Goal: Obtain resource: Download file/media

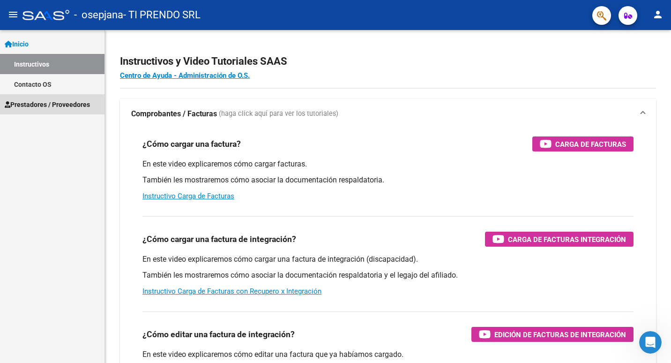
click at [67, 103] on span "Prestadores / Proveedores" at bounding box center [47, 104] width 85 height 10
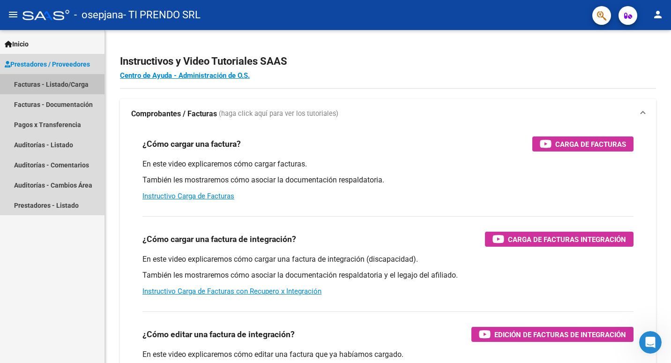
click at [67, 83] on link "Facturas - Listado/Carga" at bounding box center [52, 84] width 104 height 20
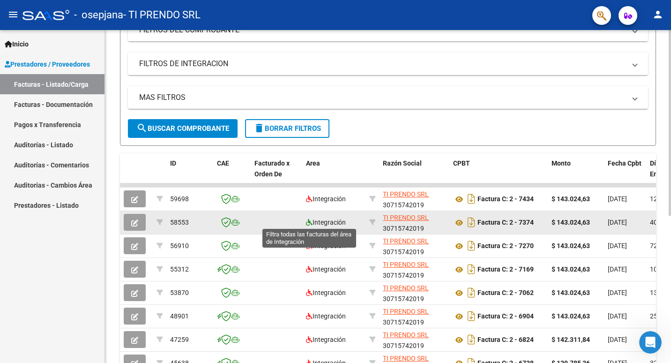
scroll to position [234, 0]
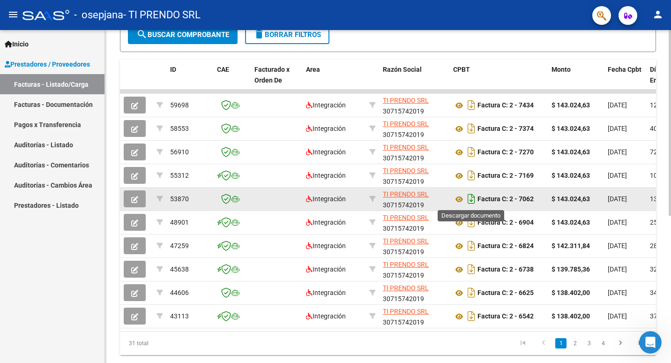
click at [470, 200] on icon "Descargar documento" at bounding box center [471, 198] width 12 height 15
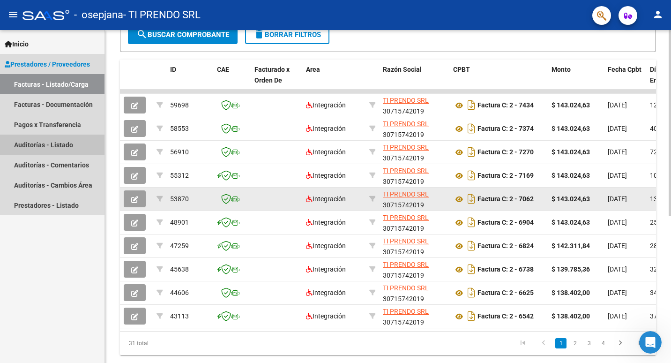
click at [63, 144] on link "Auditorías - Listado" at bounding box center [52, 144] width 104 height 20
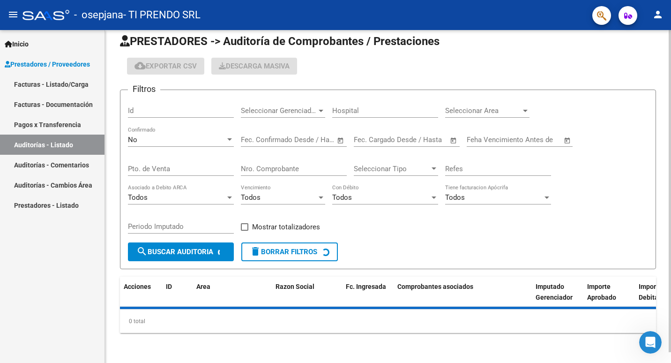
scroll to position [32, 0]
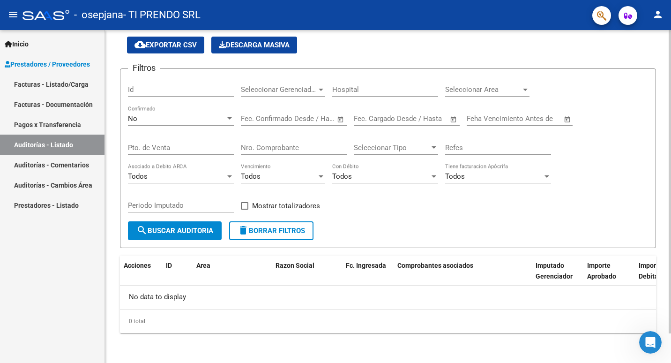
click at [39, 160] on link "Auditorías - Comentarios" at bounding box center [52, 165] width 104 height 20
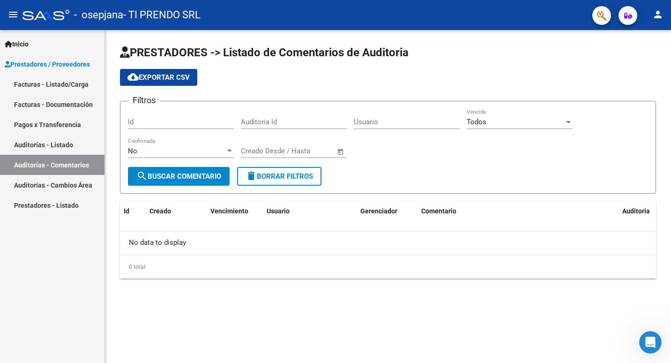
click at [72, 186] on link "Auditorías - Cambios Área" at bounding box center [52, 185] width 104 height 20
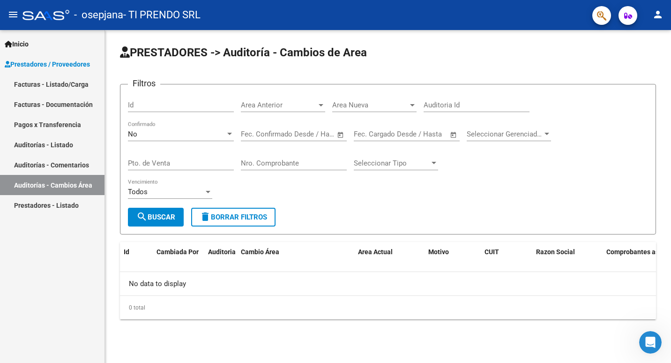
click at [68, 202] on link "Prestadores - Listado" at bounding box center [52, 205] width 104 height 20
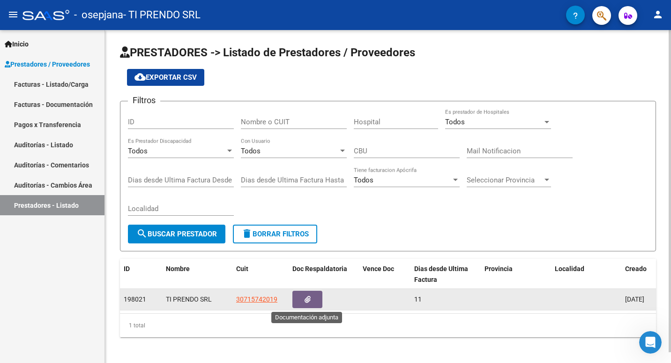
click at [305, 299] on icon "button" at bounding box center [308, 299] width 6 height 7
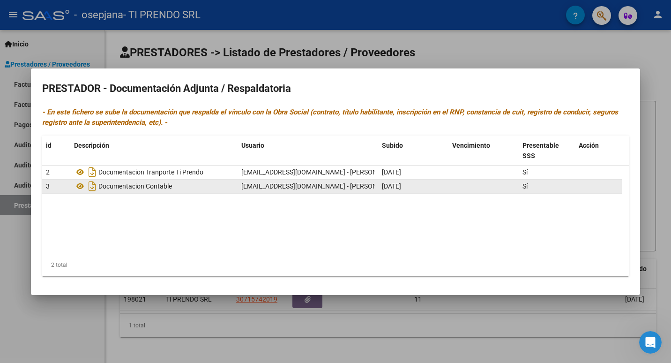
click at [183, 190] on div "Documentacion Contable" at bounding box center [154, 185] width 160 height 15
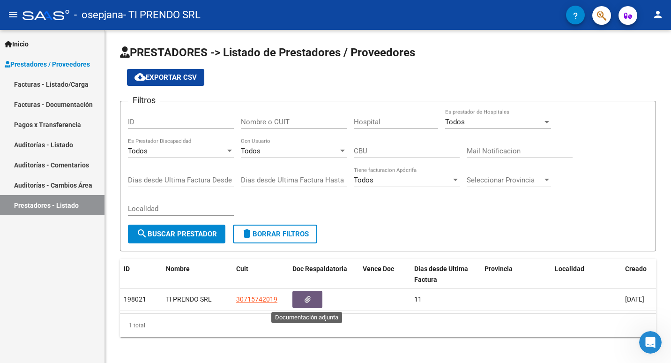
click at [57, 140] on link "Auditorías - Listado" at bounding box center [52, 144] width 104 height 20
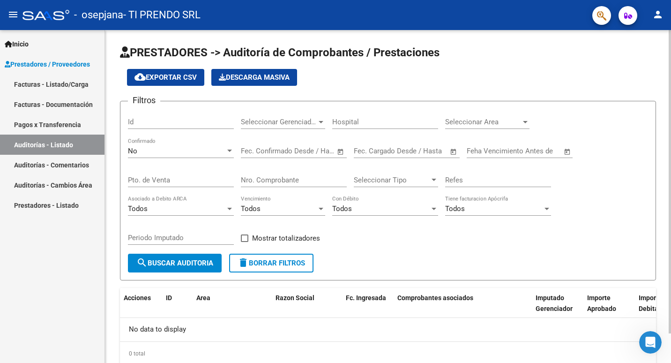
scroll to position [32, 0]
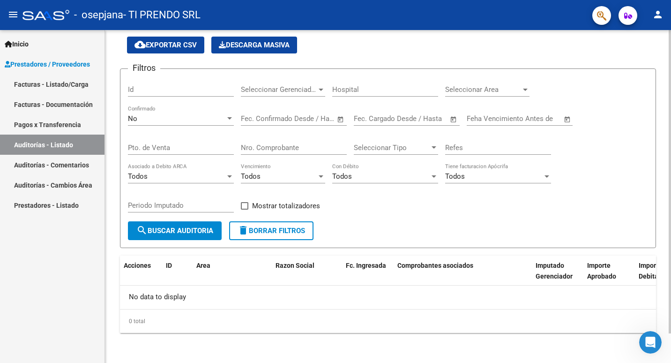
click at [320, 89] on div at bounding box center [321, 90] width 5 height 2
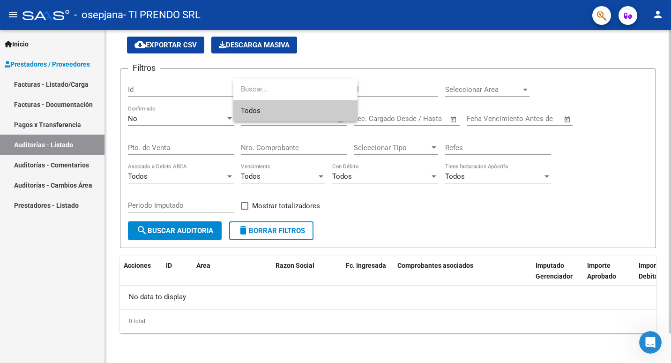
click at [320, 89] on input "dropdown search" at bounding box center [295, 89] width 124 height 21
click at [313, 117] on span "Todos" at bounding box center [295, 110] width 109 height 21
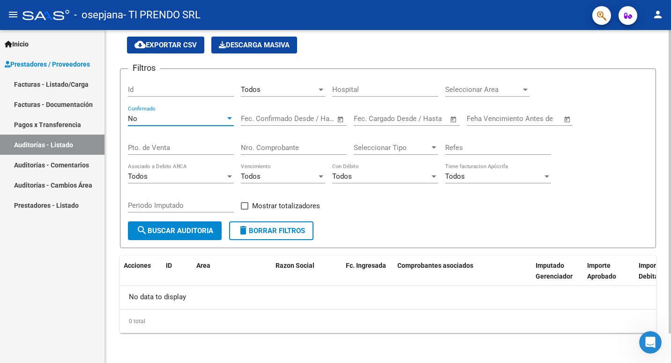
click at [232, 118] on div at bounding box center [229, 118] width 8 height 7
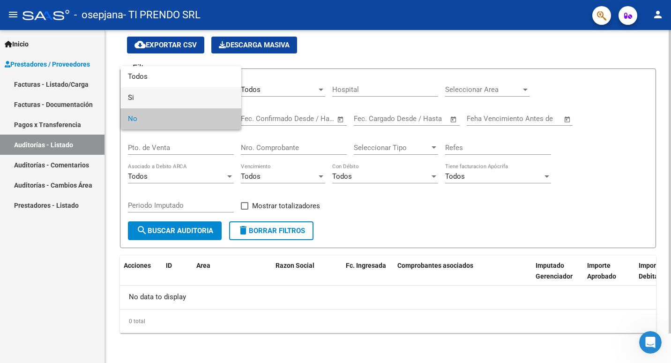
click at [215, 100] on span "Si" at bounding box center [181, 97] width 106 height 21
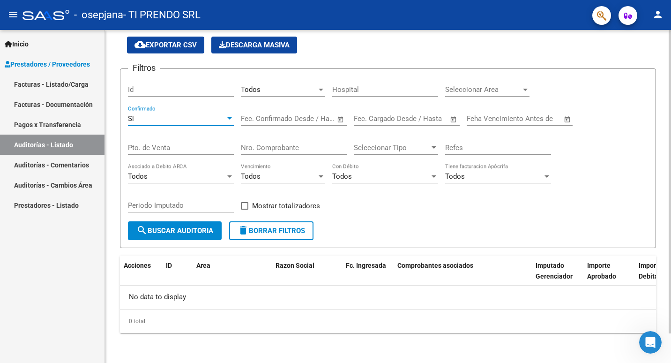
click at [230, 115] on div at bounding box center [229, 118] width 8 height 7
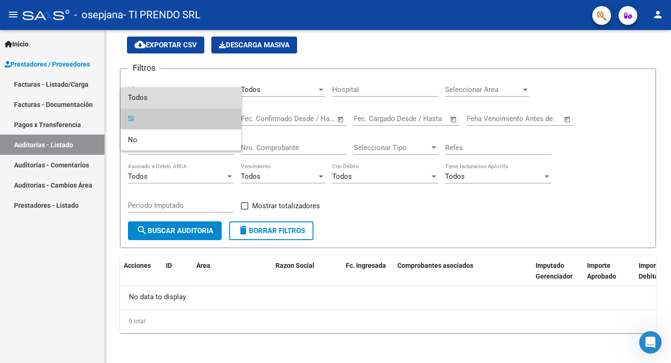
click at [211, 99] on span "Todos" at bounding box center [181, 97] width 106 height 21
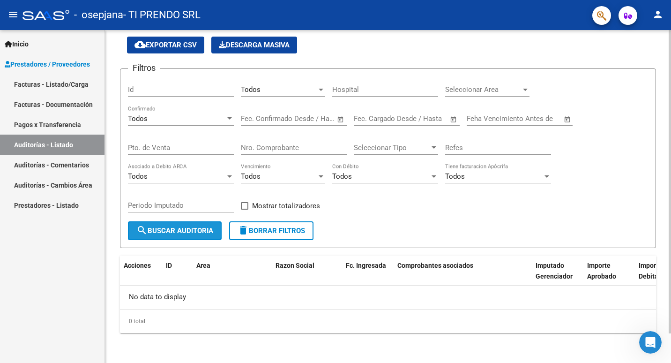
click at [195, 230] on span "search Buscar Auditoria" at bounding box center [174, 230] width 77 height 8
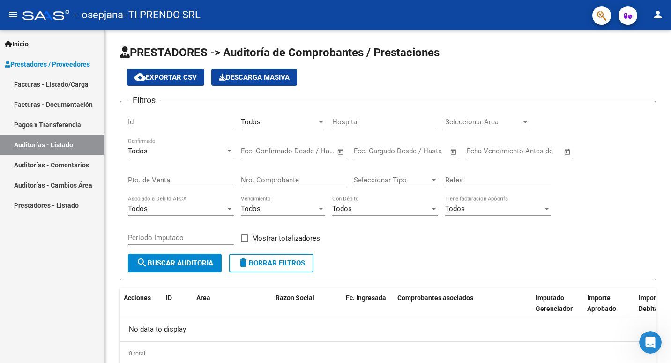
click at [67, 165] on link "Auditorías - Comentarios" at bounding box center [52, 165] width 104 height 20
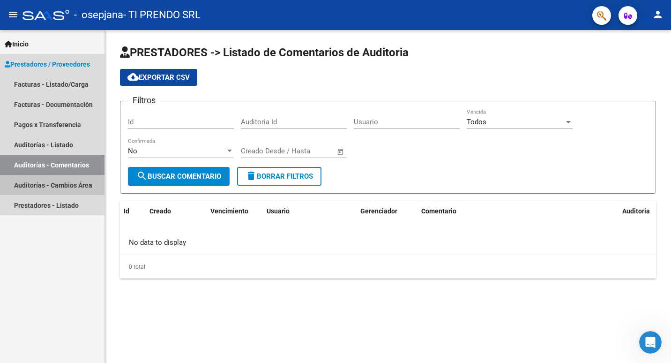
click at [83, 183] on link "Auditorías - Cambios Área" at bounding box center [52, 185] width 104 height 20
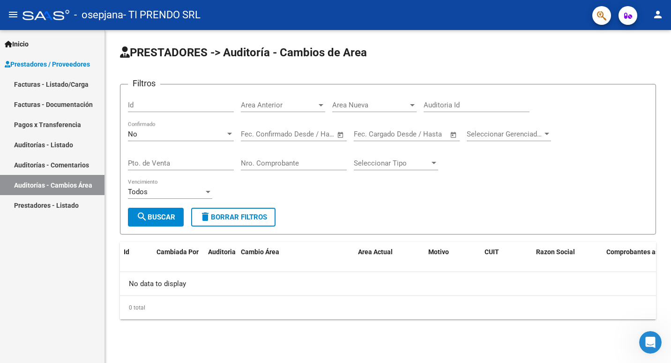
click at [60, 203] on link "Prestadores - Listado" at bounding box center [52, 205] width 104 height 20
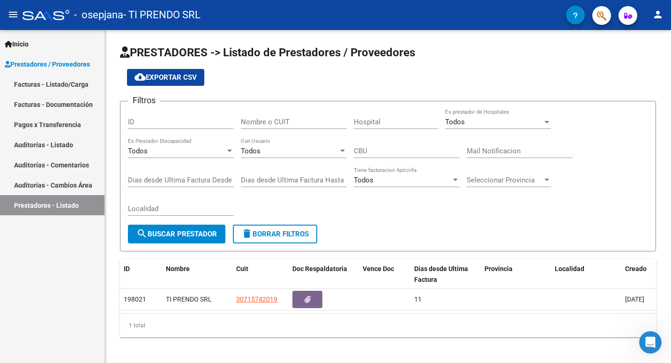
click at [60, 62] on span "Prestadores / Proveedores" at bounding box center [47, 64] width 85 height 10
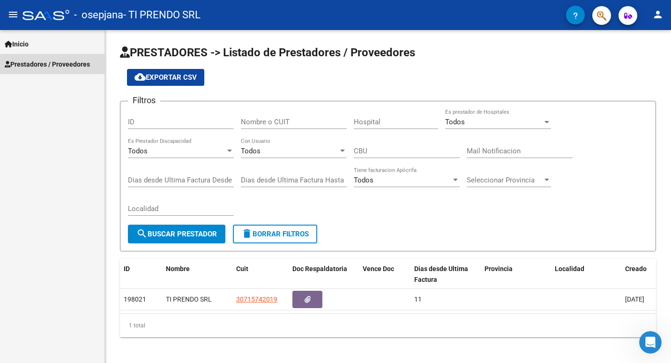
click at [60, 62] on span "Prestadores / Proveedores" at bounding box center [47, 64] width 85 height 10
click at [46, 65] on span "Prestadores / Proveedores" at bounding box center [47, 64] width 85 height 10
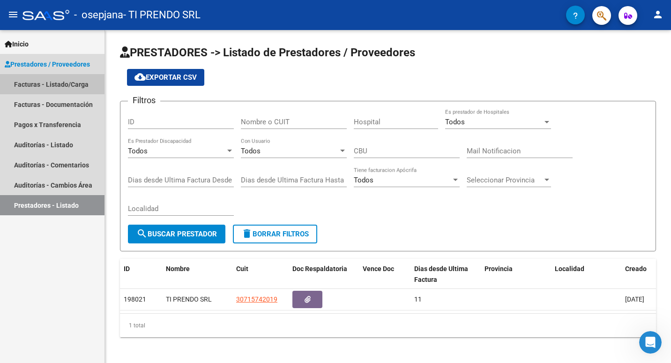
click at [43, 83] on link "Facturas - Listado/Carga" at bounding box center [52, 84] width 104 height 20
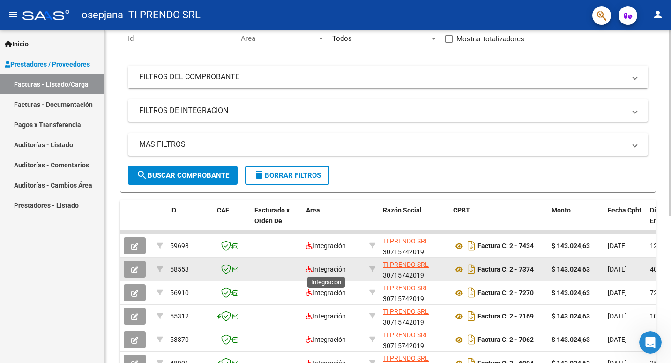
scroll to position [187, 0]
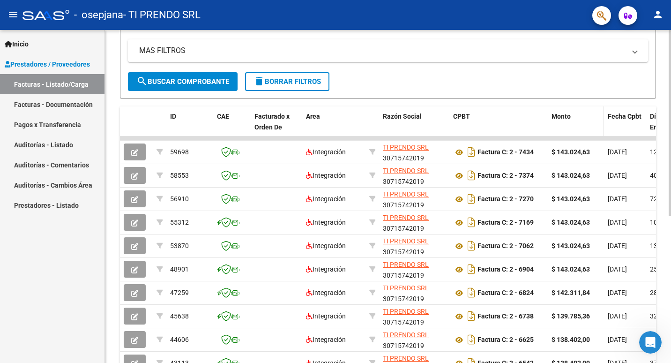
click at [578, 123] on datatable-header-cell "Monto" at bounding box center [576, 126] width 56 height 41
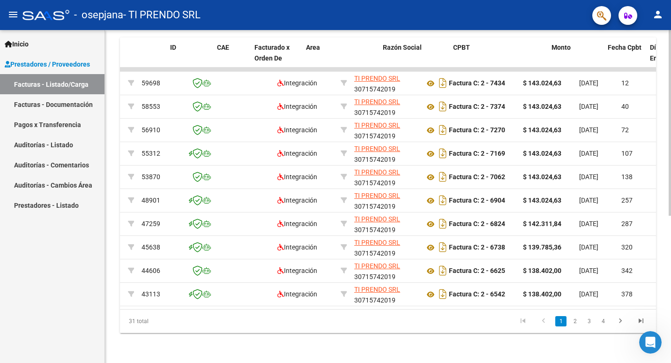
scroll to position [0, 0]
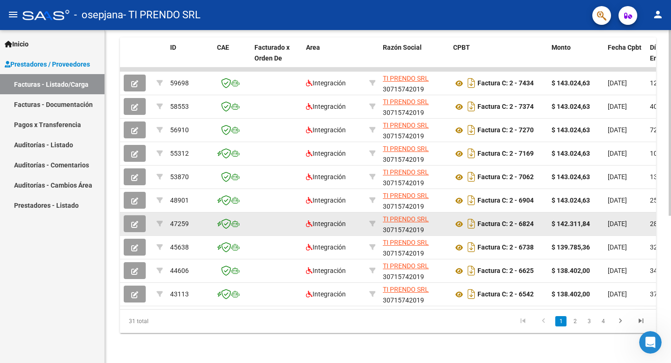
click at [134, 221] on icon "button" at bounding box center [134, 224] width 7 height 7
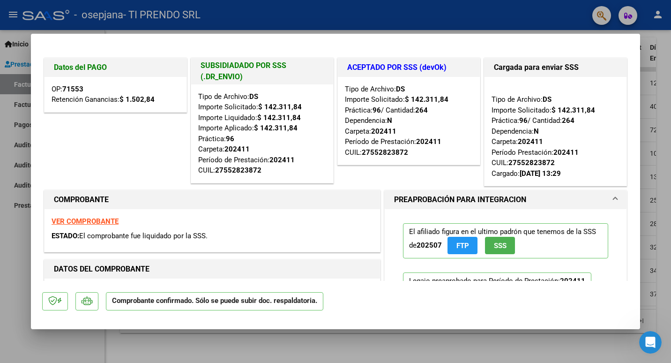
click at [89, 218] on strong "VER COMPROBANTE" at bounding box center [85, 221] width 67 height 8
type input "$ 0,00"
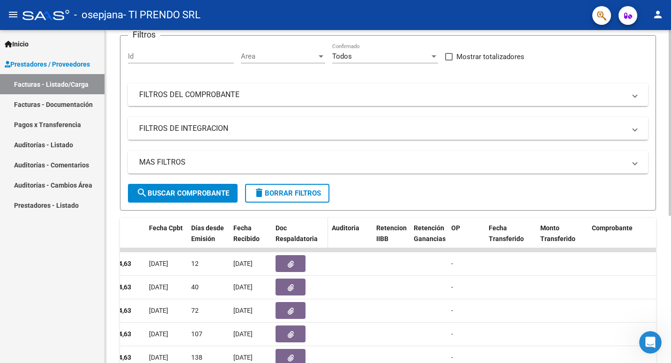
scroll to position [29, 0]
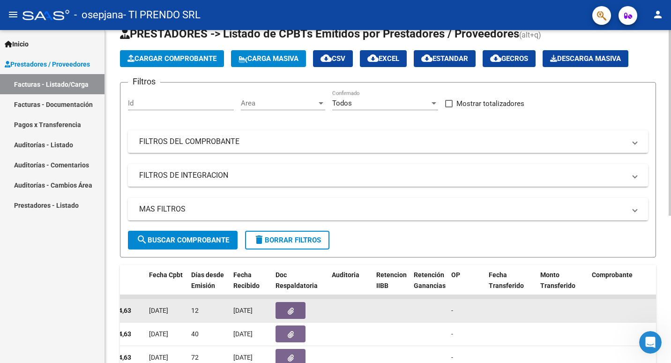
click at [289, 308] on icon "button" at bounding box center [291, 310] width 6 height 7
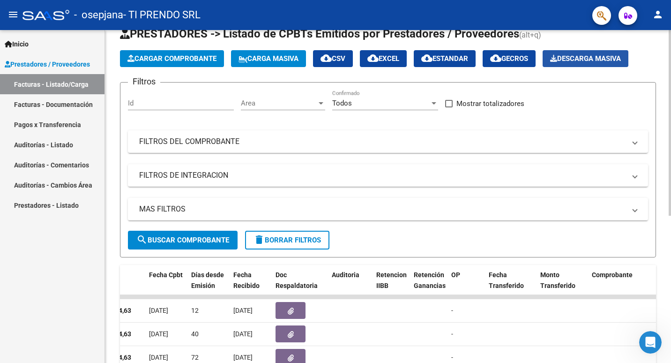
click at [611, 61] on span "Descarga Masiva" at bounding box center [585, 58] width 71 height 8
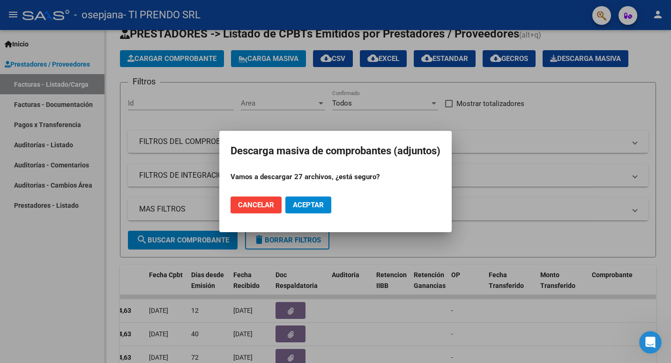
click at [257, 203] on span "Cancelar" at bounding box center [256, 205] width 36 height 8
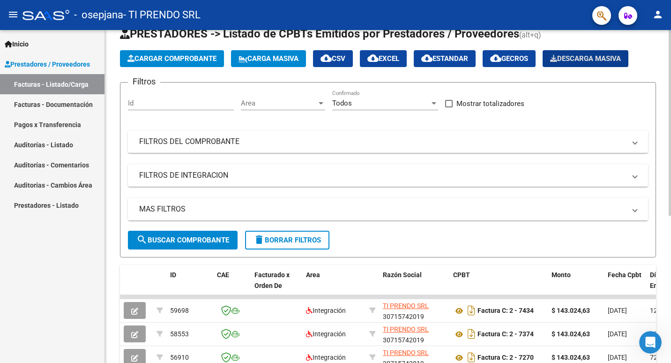
scroll to position [0, 0]
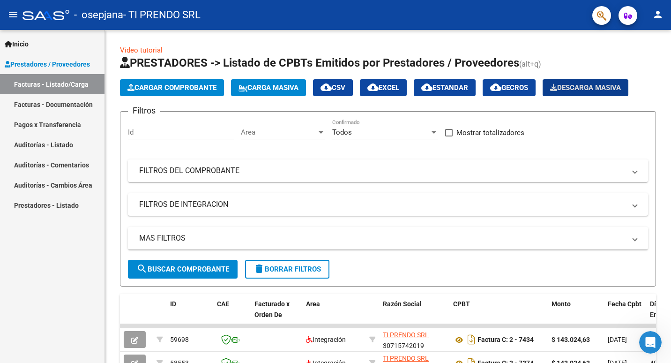
click at [38, 85] on link "Facturas - Listado/Carga" at bounding box center [52, 84] width 104 height 20
